Goal: Task Accomplishment & Management: Complete application form

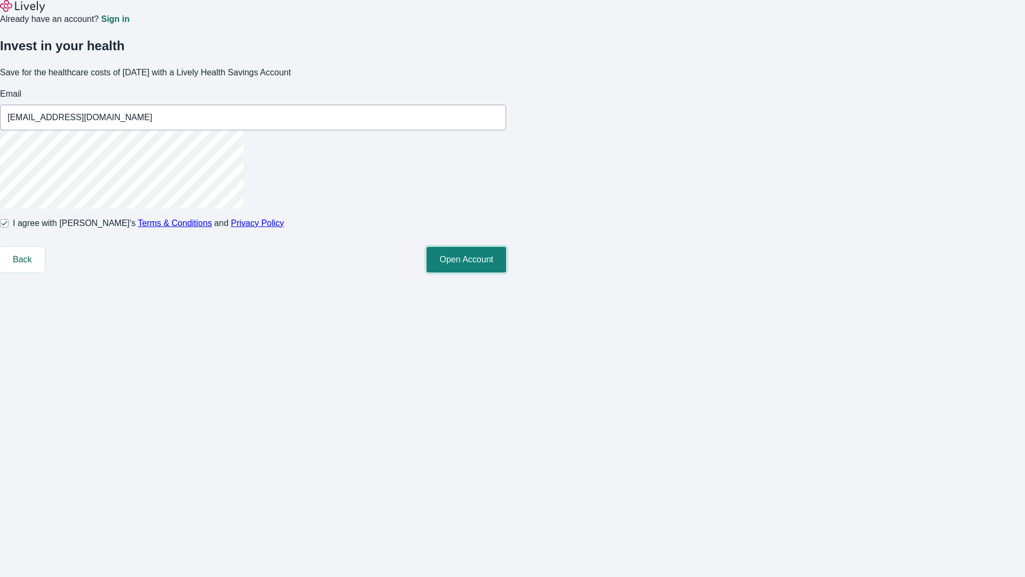
click at [506, 272] on button "Open Account" at bounding box center [467, 260] width 80 height 26
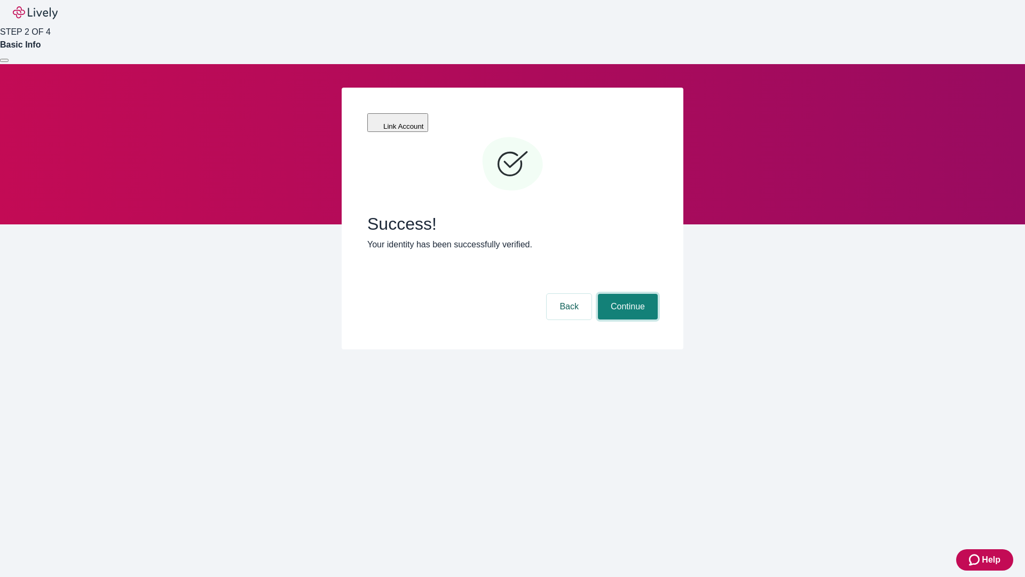
click at [626, 294] on button "Continue" at bounding box center [628, 307] width 60 height 26
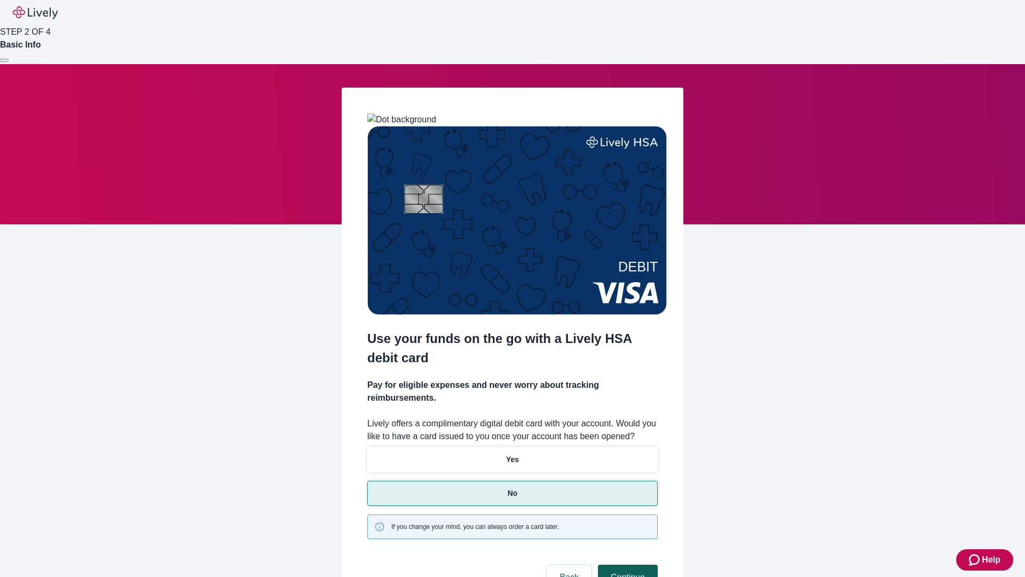
click at [626, 564] on button "Continue" at bounding box center [628, 577] width 60 height 26
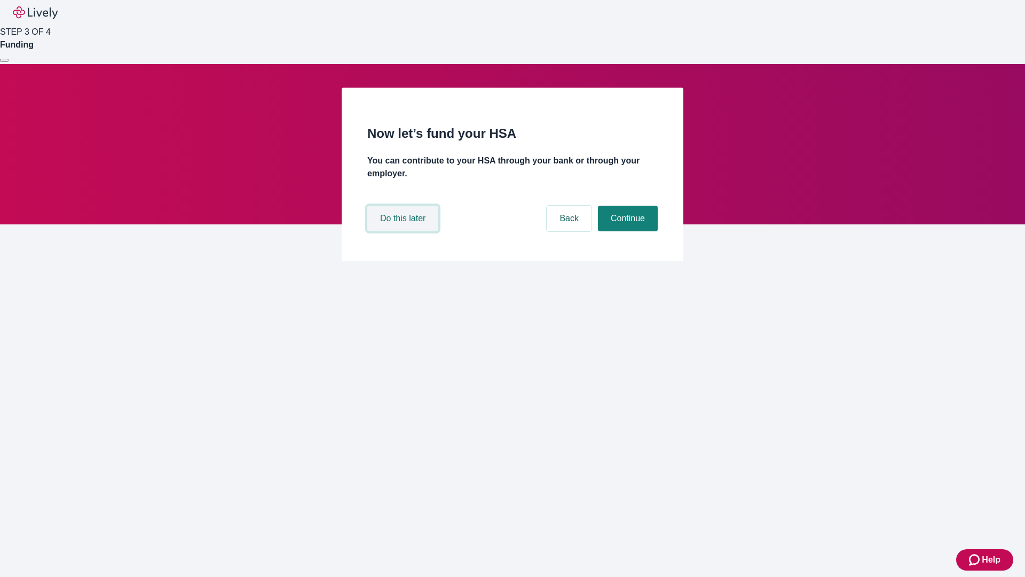
click at [404, 231] on button "Do this later" at bounding box center [402, 219] width 71 height 26
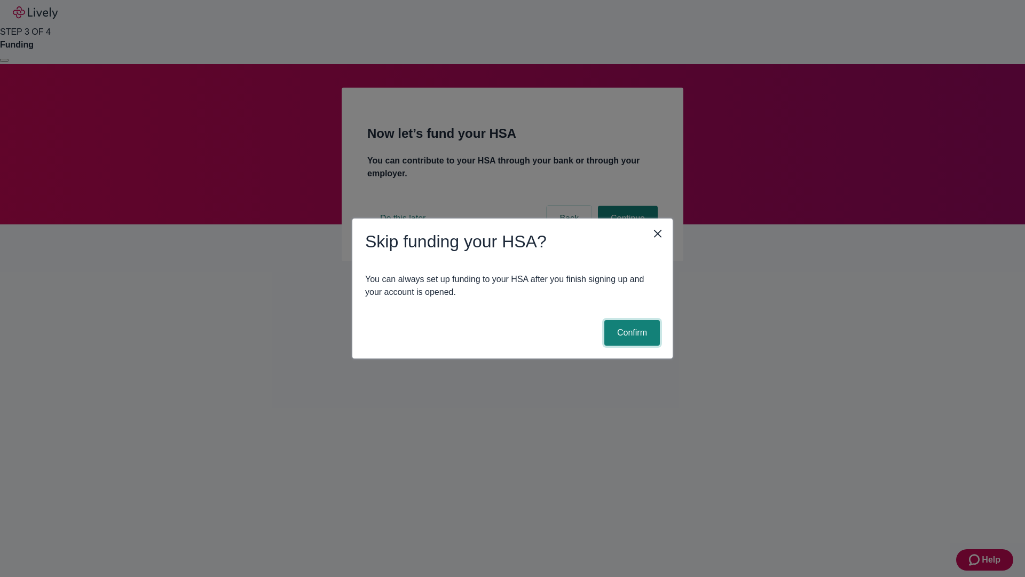
click at [631, 333] on button "Confirm" at bounding box center [632, 333] width 56 height 26
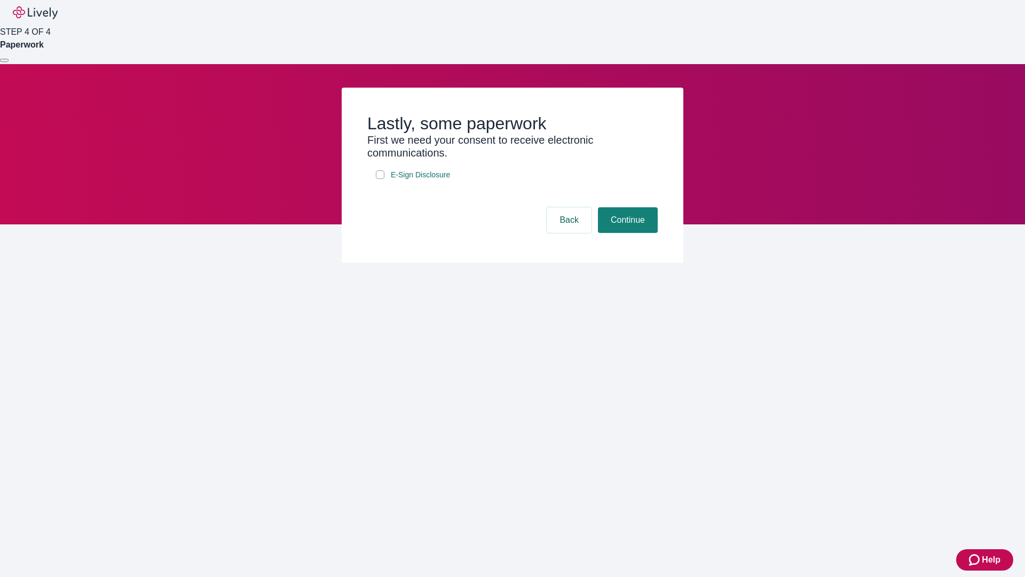
click at [380, 179] on input "E-Sign Disclosure" at bounding box center [380, 174] width 9 height 9
checkbox input "true"
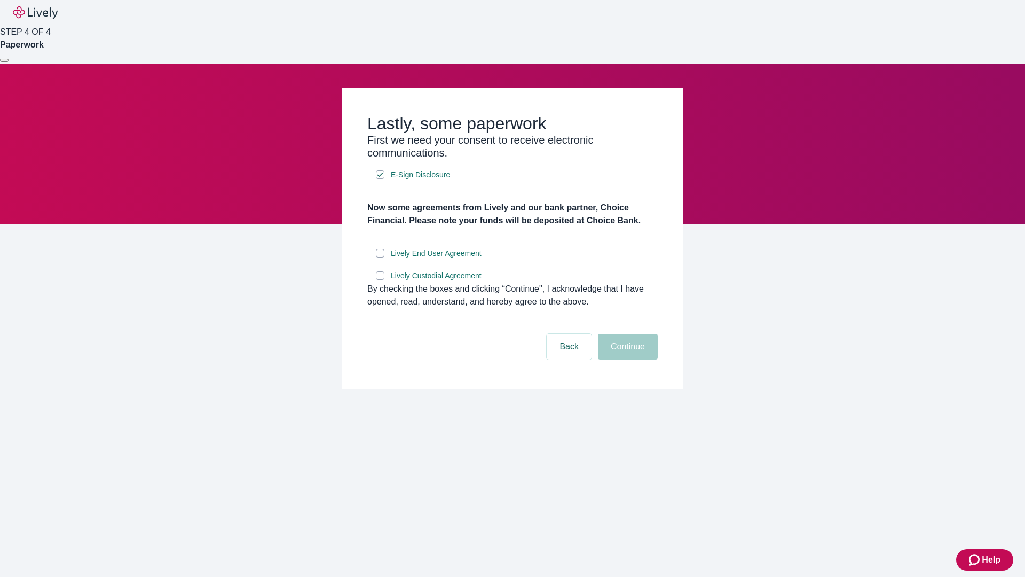
click at [380, 257] on input "Lively End User Agreement" at bounding box center [380, 253] width 9 height 9
checkbox input "true"
click at [380, 280] on input "Lively Custodial Agreement" at bounding box center [380, 275] width 9 height 9
checkbox input "true"
click at [626, 359] on button "Continue" at bounding box center [628, 347] width 60 height 26
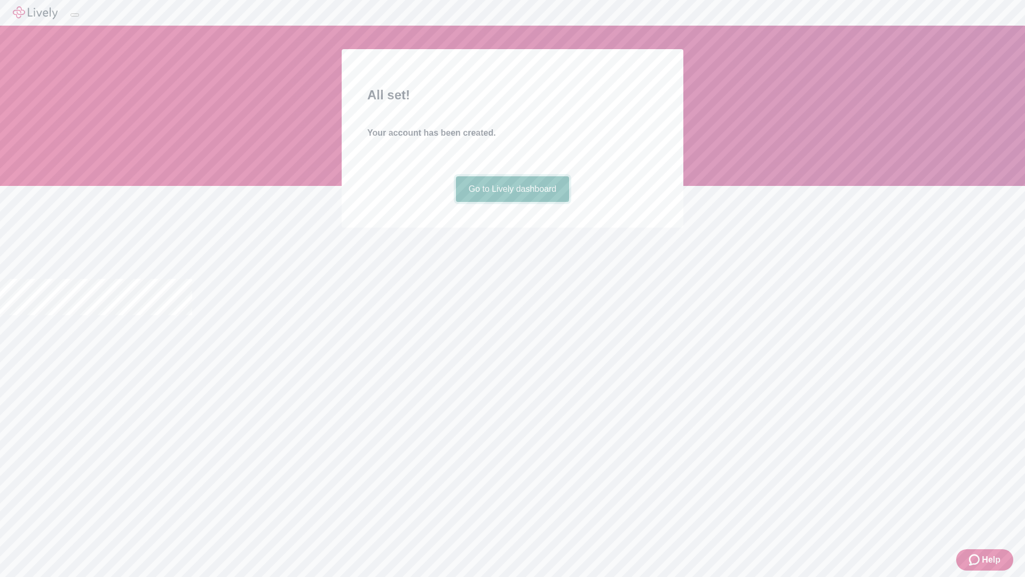
click at [512, 202] on link "Go to Lively dashboard" at bounding box center [513, 189] width 114 height 26
